Goal: Task Accomplishment & Management: Use online tool/utility

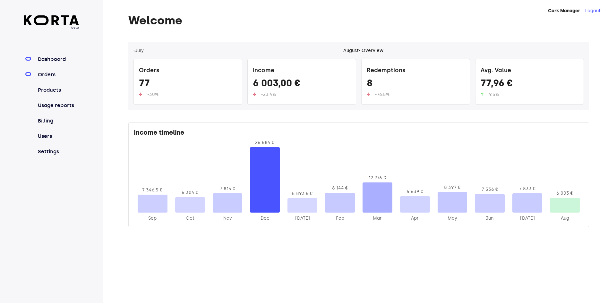
click at [51, 73] on link "Orders" at bounding box center [58, 75] width 43 height 8
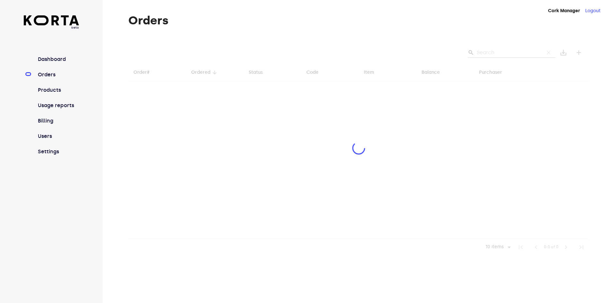
click at [498, 52] on div at bounding box center [358, 148] width 461 height 213
click at [500, 53] on div at bounding box center [358, 148] width 461 height 213
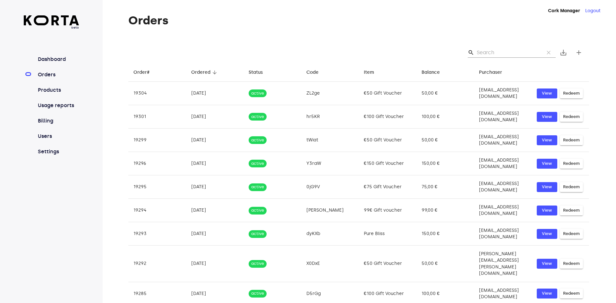
click at [495, 51] on input "Search" at bounding box center [508, 53] width 62 height 10
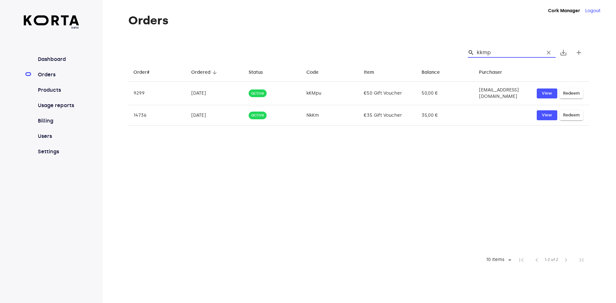
type input "kkmpu"
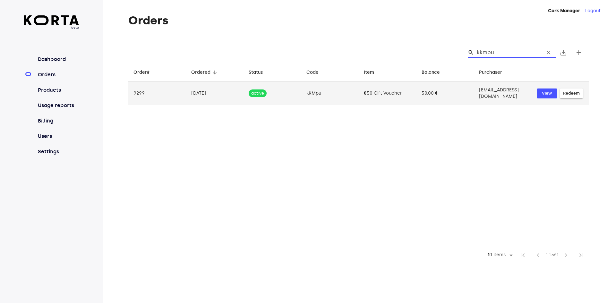
click at [574, 95] on span "Redeem" at bounding box center [571, 93] width 17 height 7
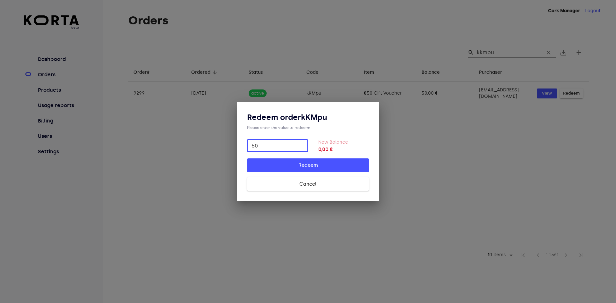
type input "50"
click at [321, 163] on span "Redeem" at bounding box center [307, 165] width 101 height 8
